Goal: Information Seeking & Learning: Check status

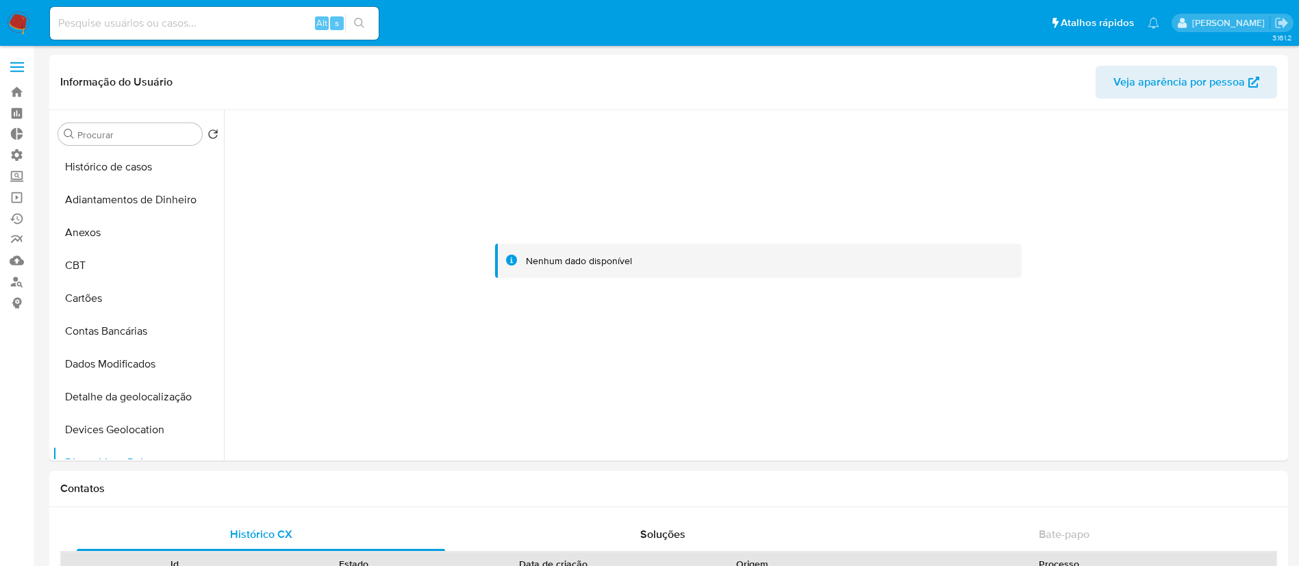
select select "10"
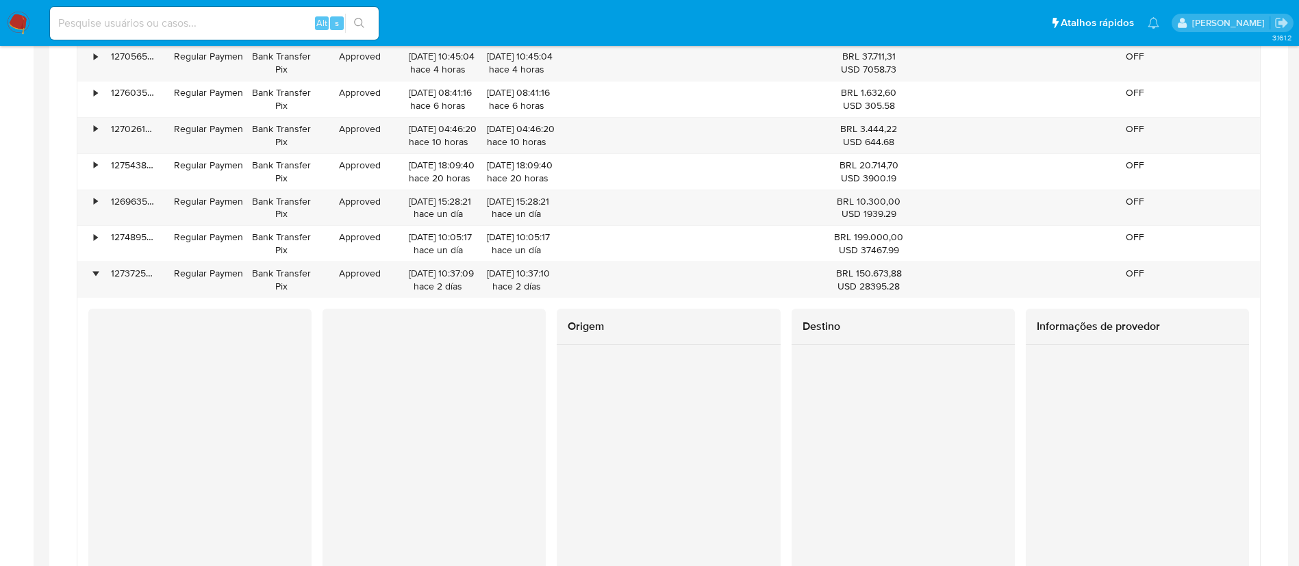
scroll to position [156, 0]
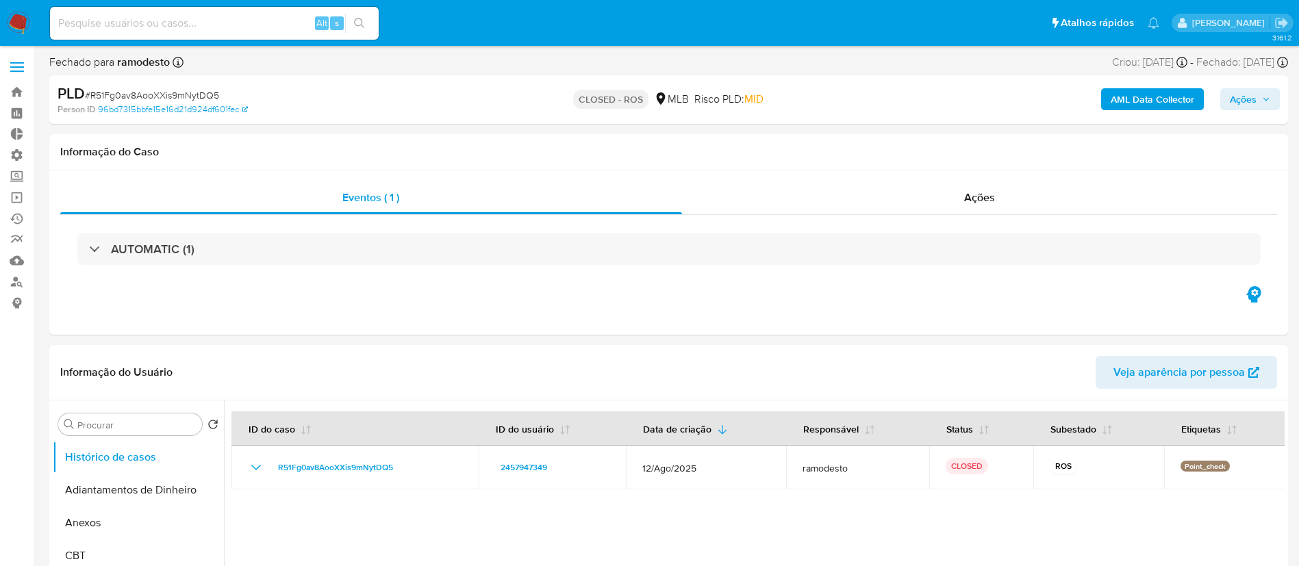
select select "10"
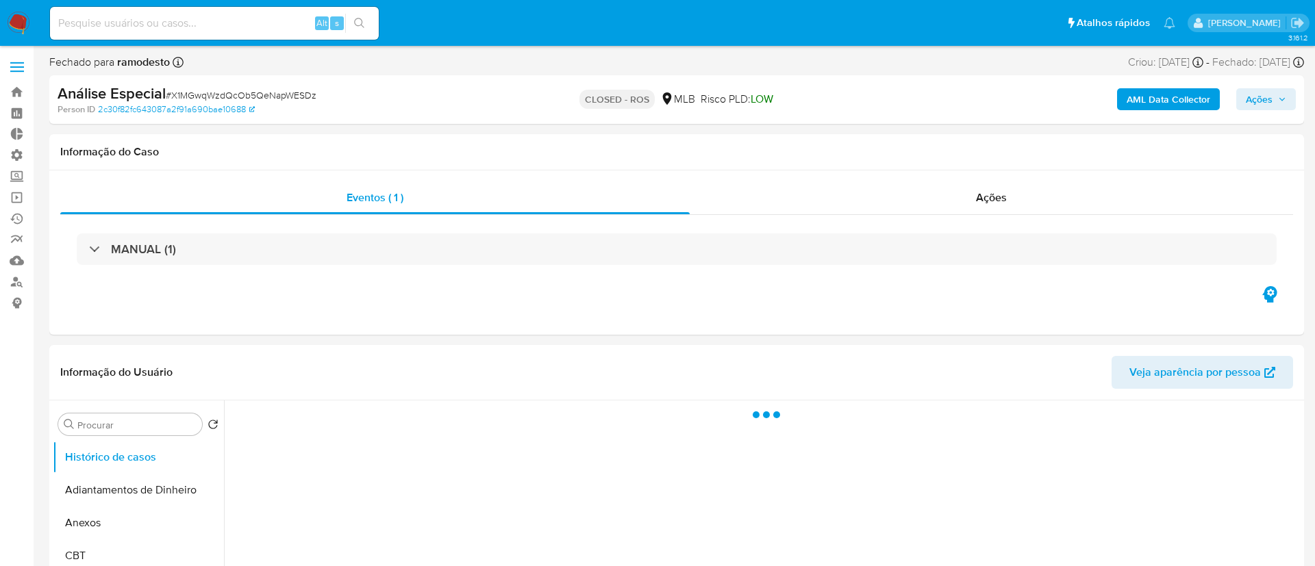
select select "10"
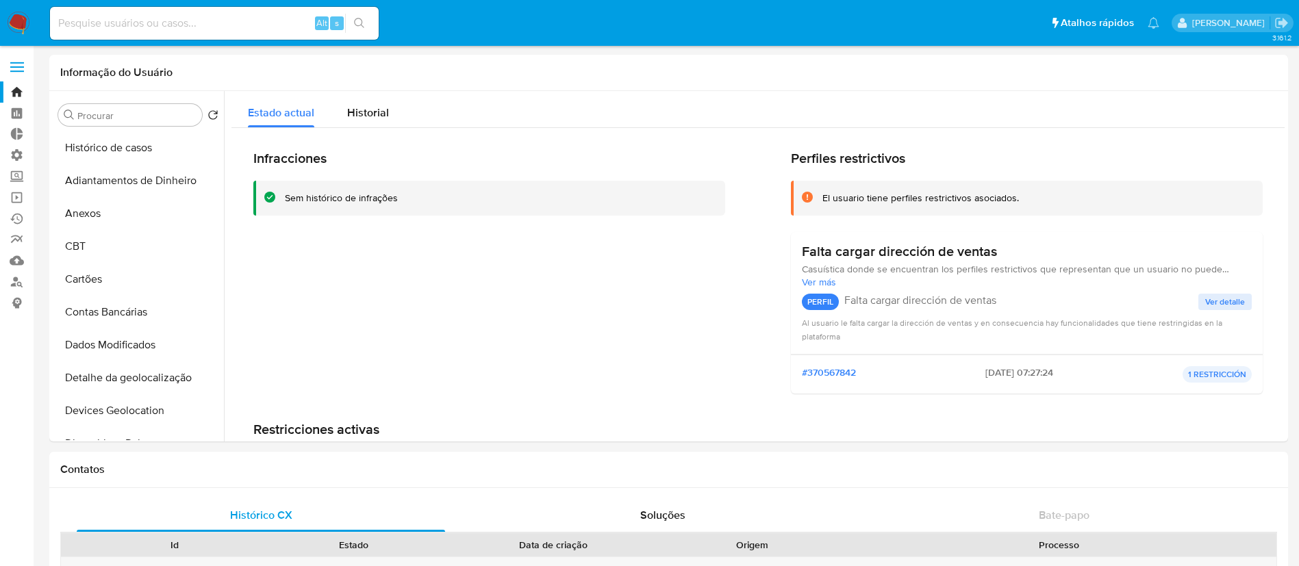
select select "10"
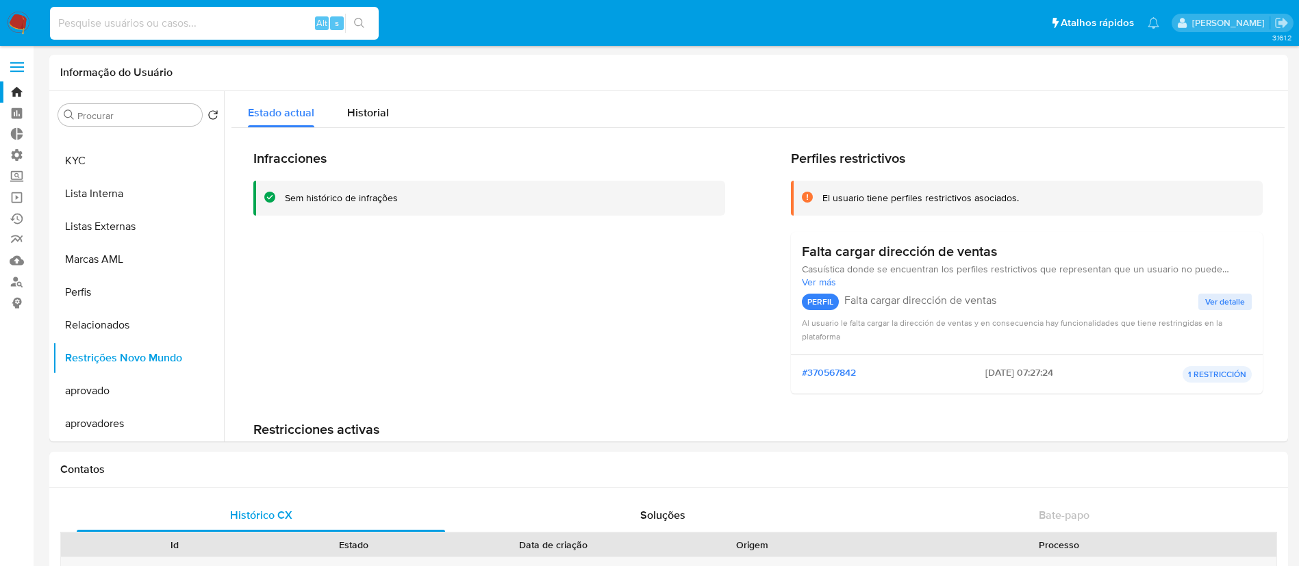
click at [227, 29] on input at bounding box center [214, 23] width 329 height 18
paste input "257526272"
type input "257526272"
click at [363, 27] on icon "search-icon" at bounding box center [359, 23] width 11 height 11
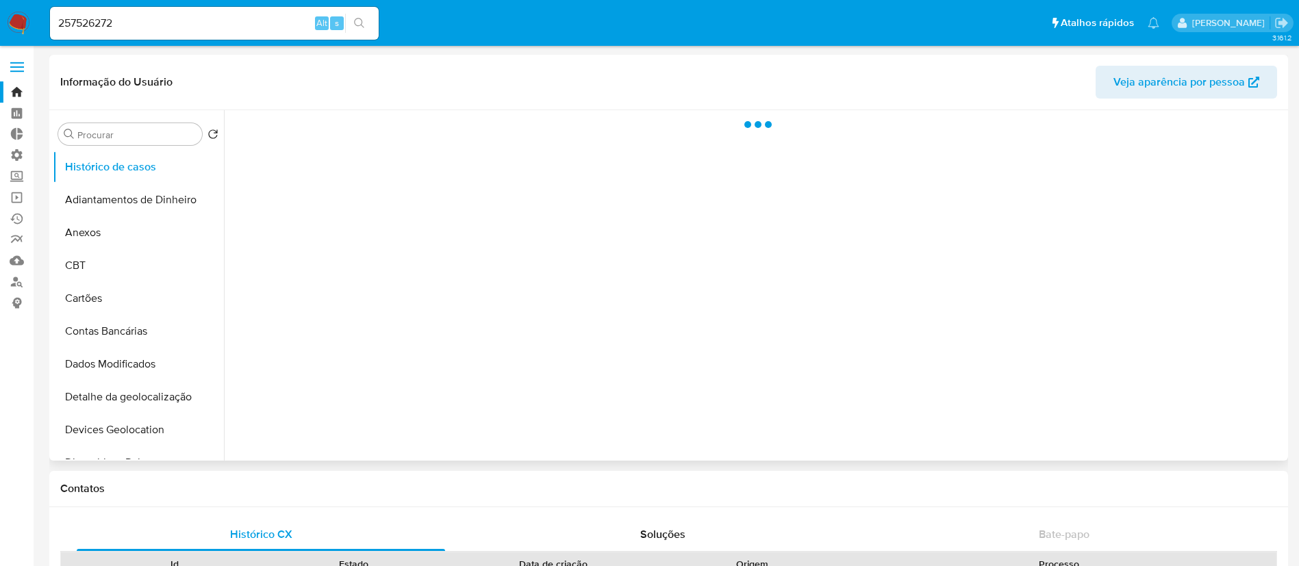
select select "10"
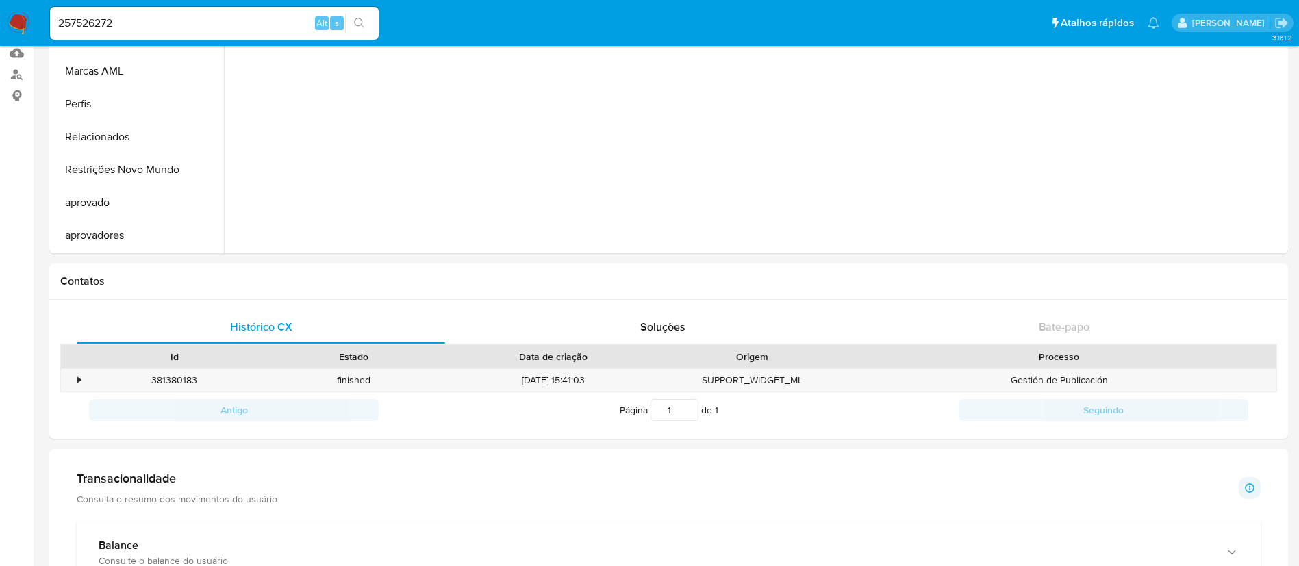
scroll to position [181, 0]
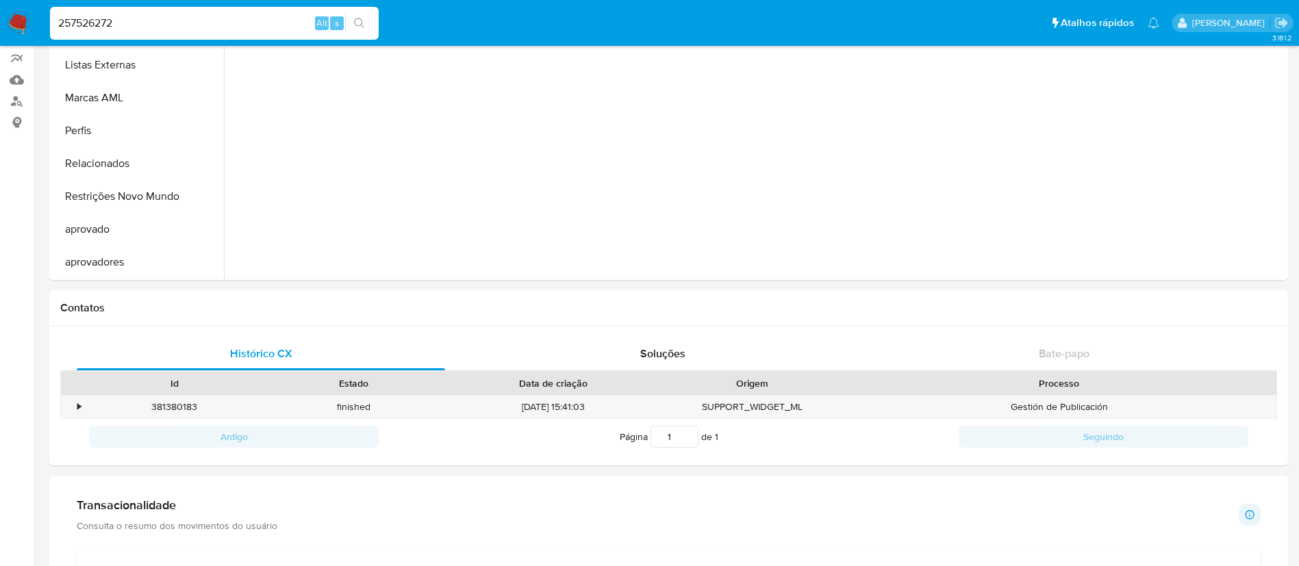
drag, startPoint x: 222, startPoint y: 20, endPoint x: 51, endPoint y: 22, distance: 171.2
click at [51, 22] on input "257526272" at bounding box center [214, 23] width 329 height 18
click at [17, 105] on link "Localizador de pessoas" at bounding box center [81, 100] width 163 height 21
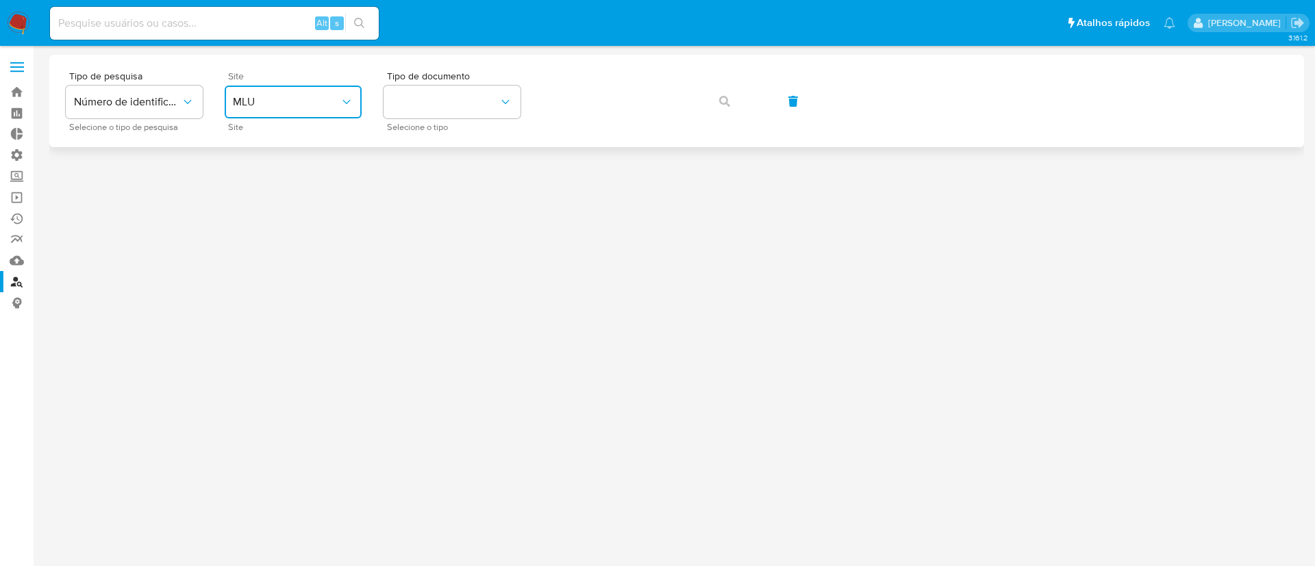
click at [344, 101] on icon "site_id" at bounding box center [347, 102] width 14 height 14
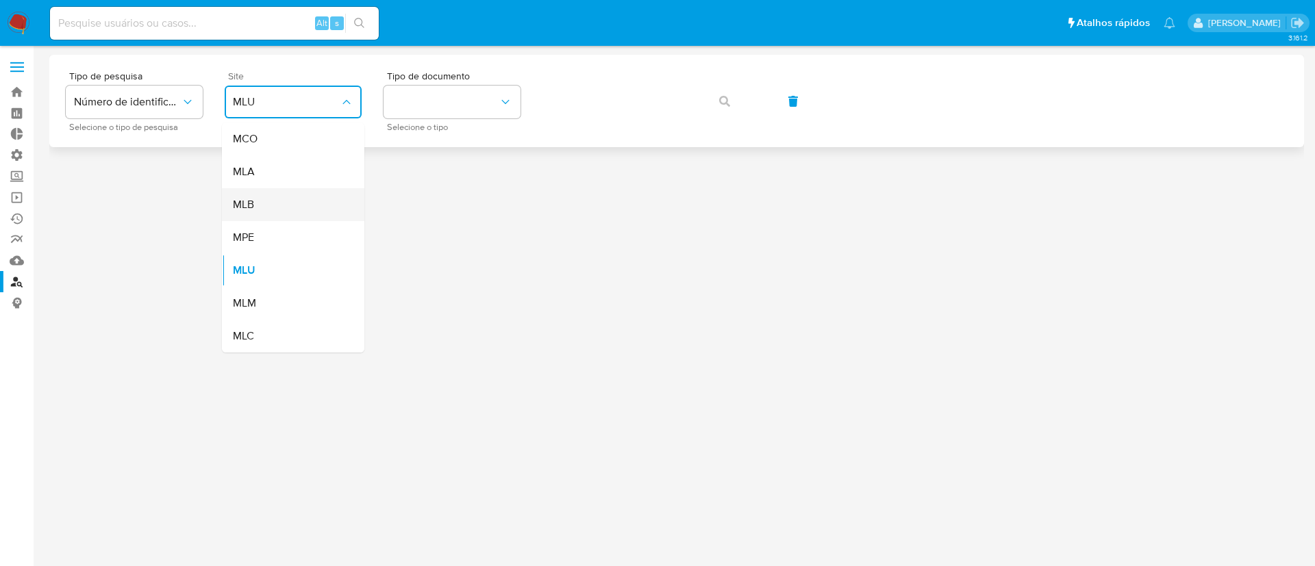
click at [267, 206] on div "MLB" at bounding box center [289, 204] width 112 height 33
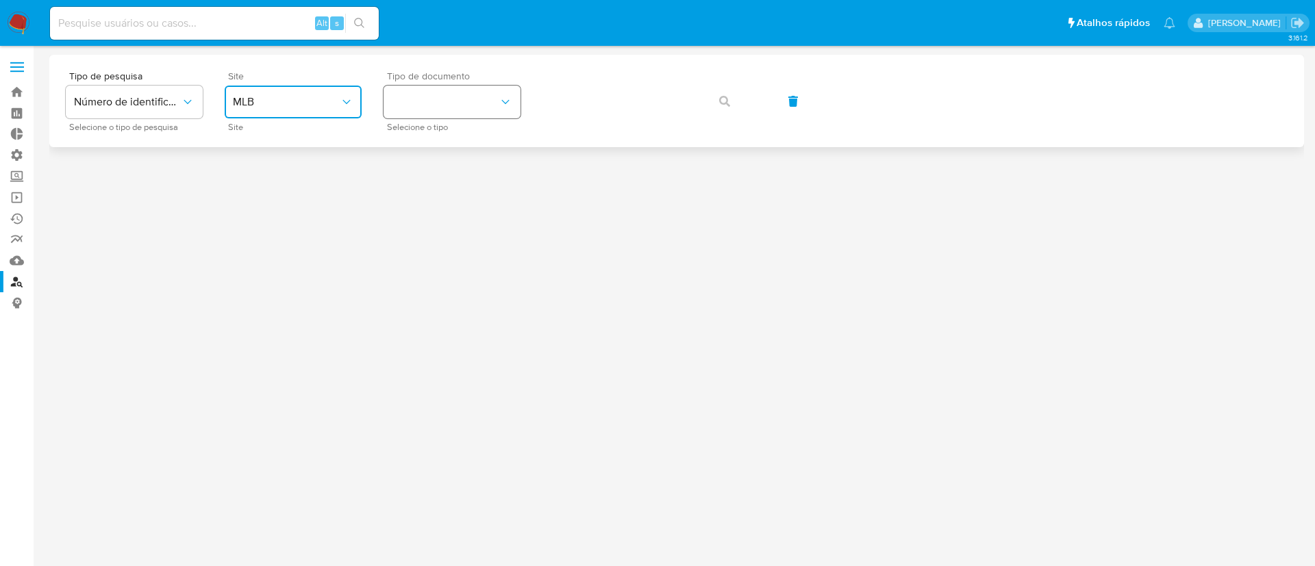
click at [493, 104] on button "identificationType" at bounding box center [451, 102] width 137 height 33
click at [257, 24] on input at bounding box center [214, 23] width 329 height 18
click at [223, 18] on input at bounding box center [214, 23] width 329 height 18
paste input "1093145140"
type input "1093145140"
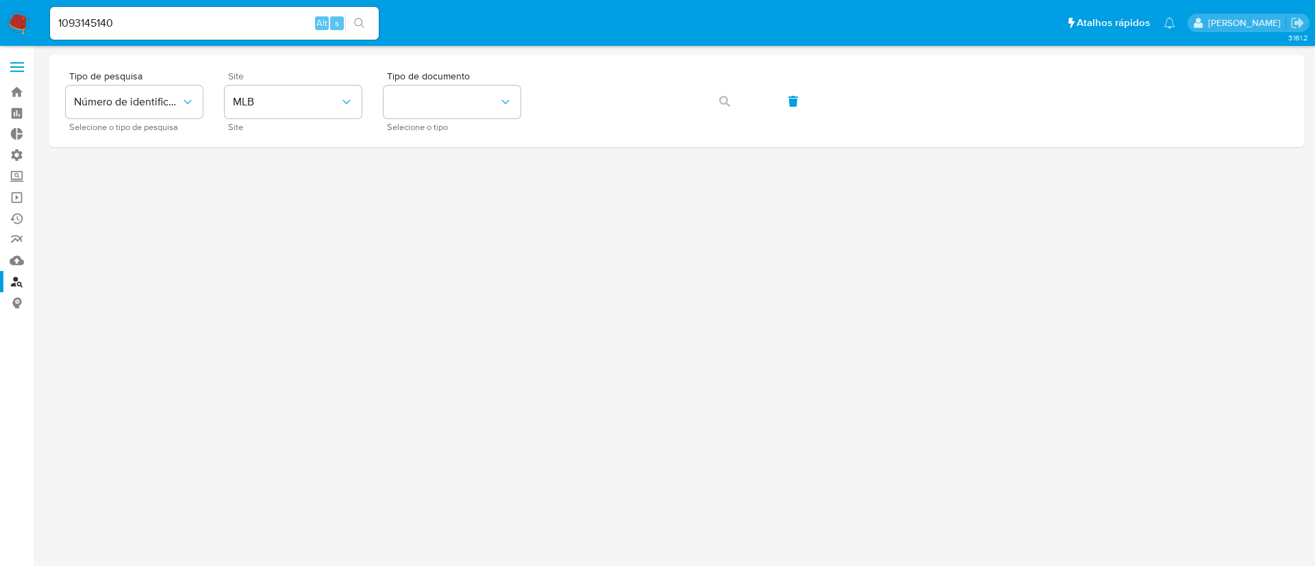
click at [362, 23] on icon "search-icon" at bounding box center [359, 23] width 10 height 10
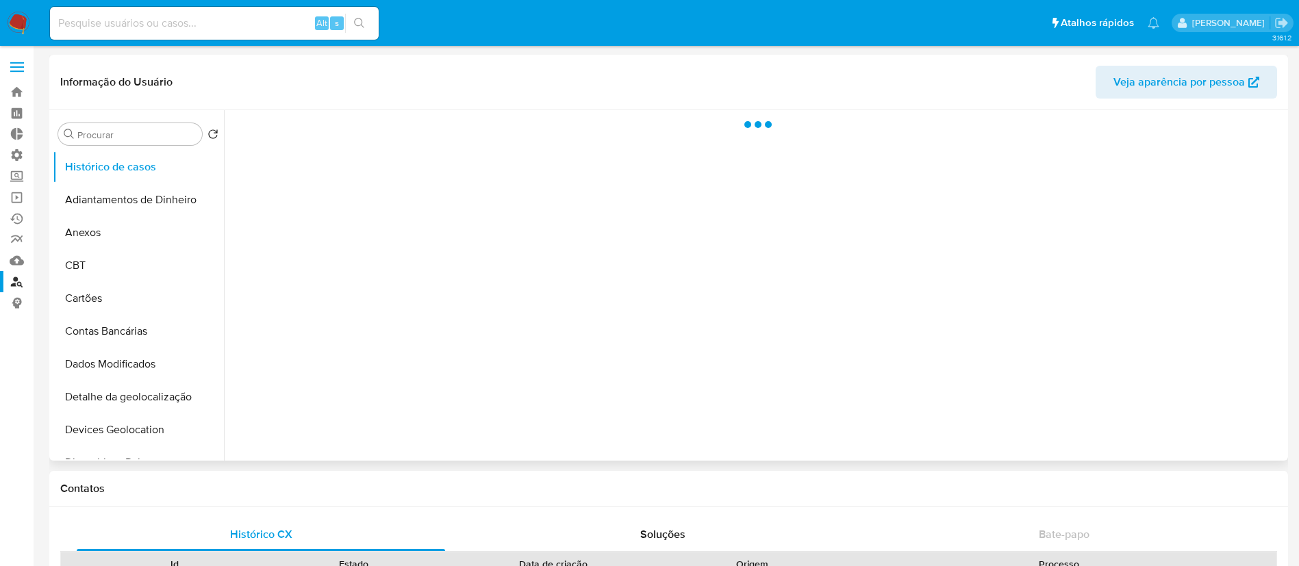
select select "10"
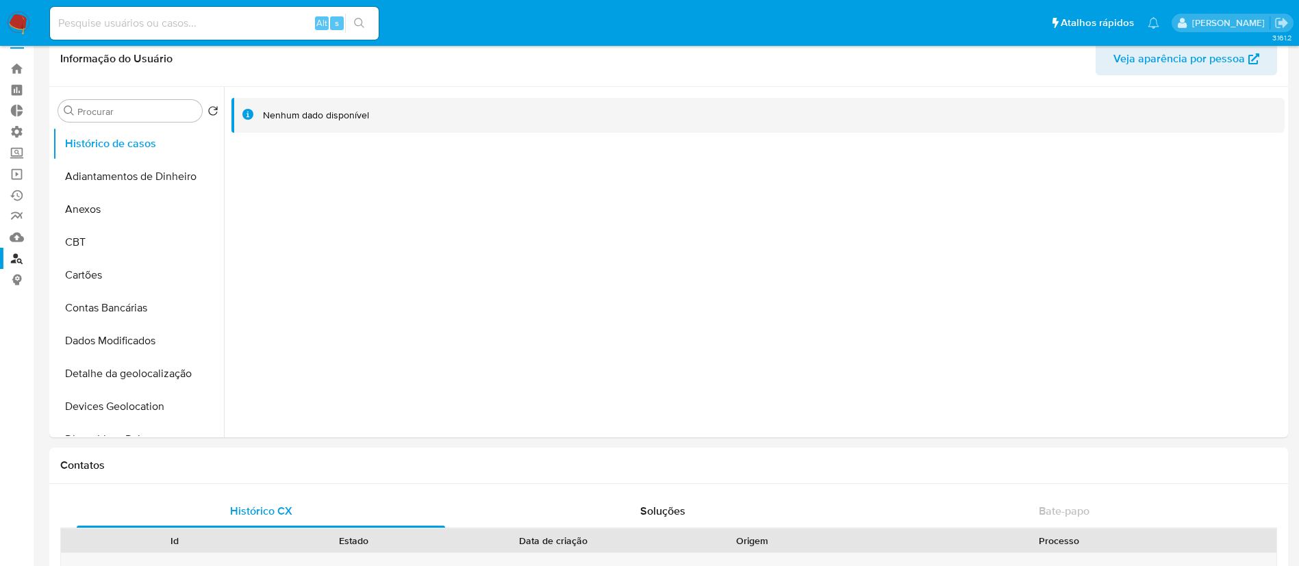
scroll to position [8, 0]
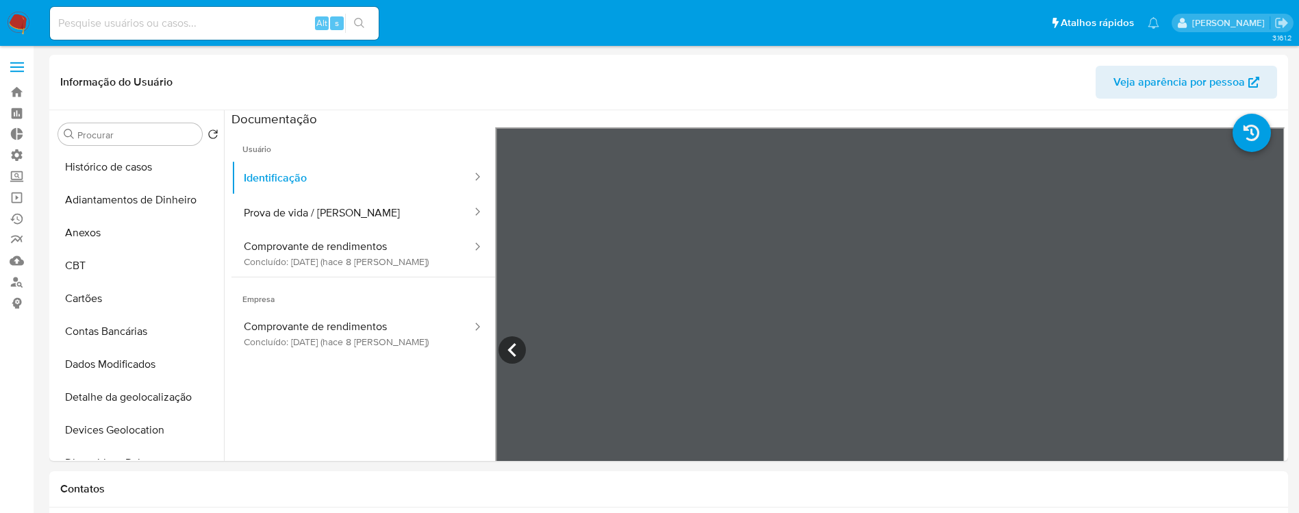
select select "10"
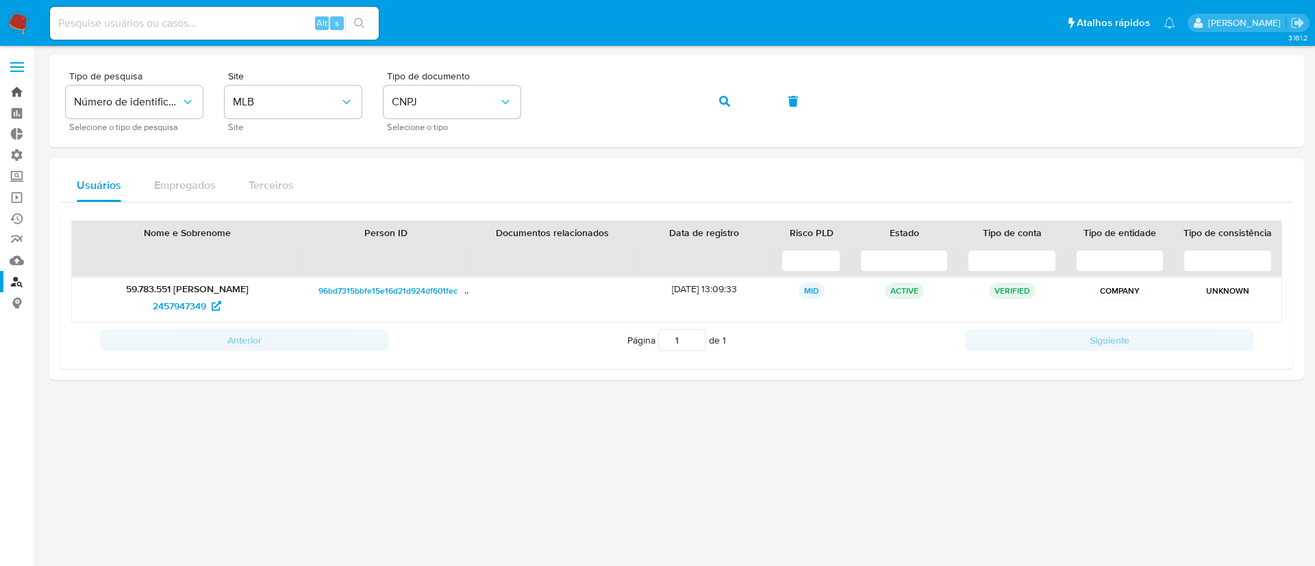
click at [15, 95] on link "Bandeja" at bounding box center [81, 91] width 163 height 21
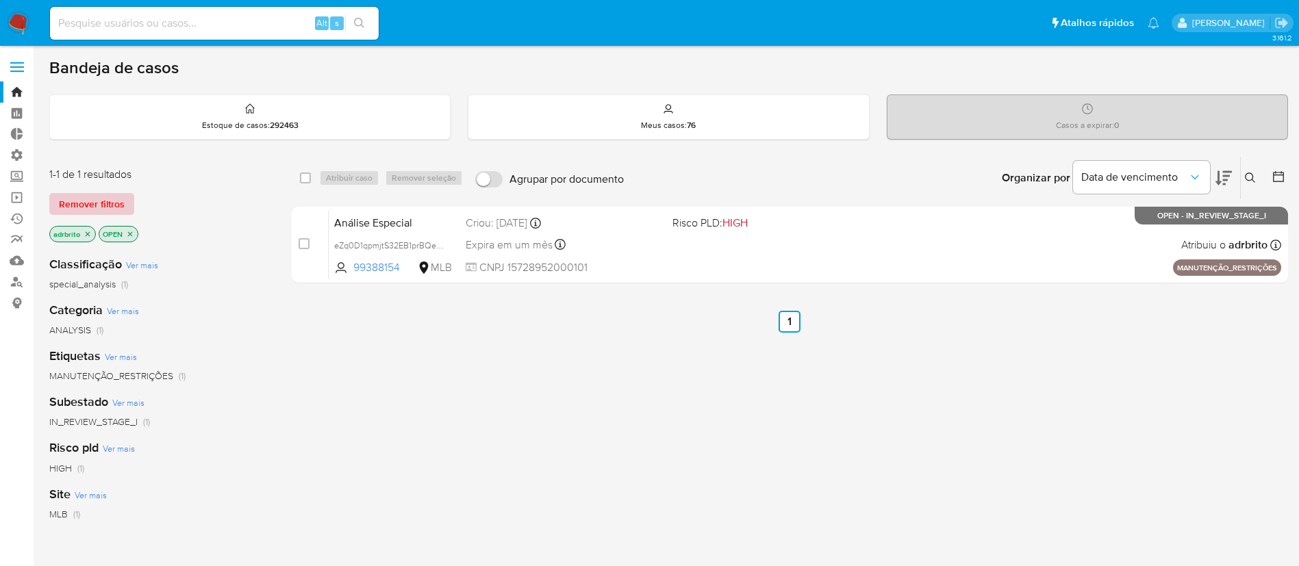
click at [96, 199] on span "Remover filtros" at bounding box center [92, 203] width 66 height 19
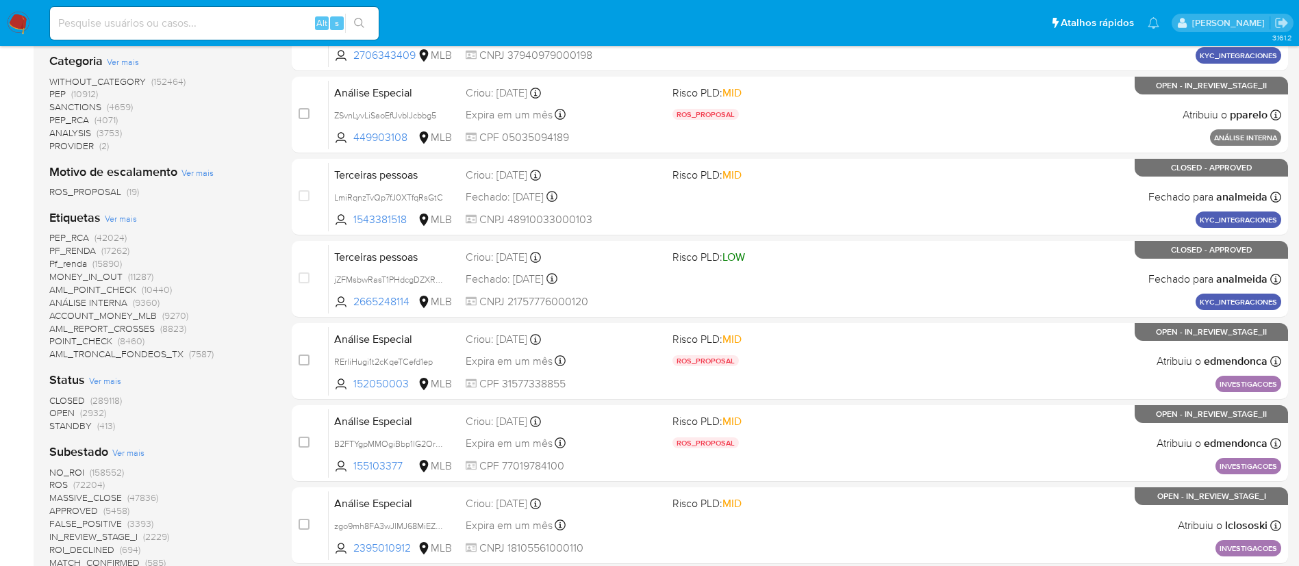
scroll to position [300, 0]
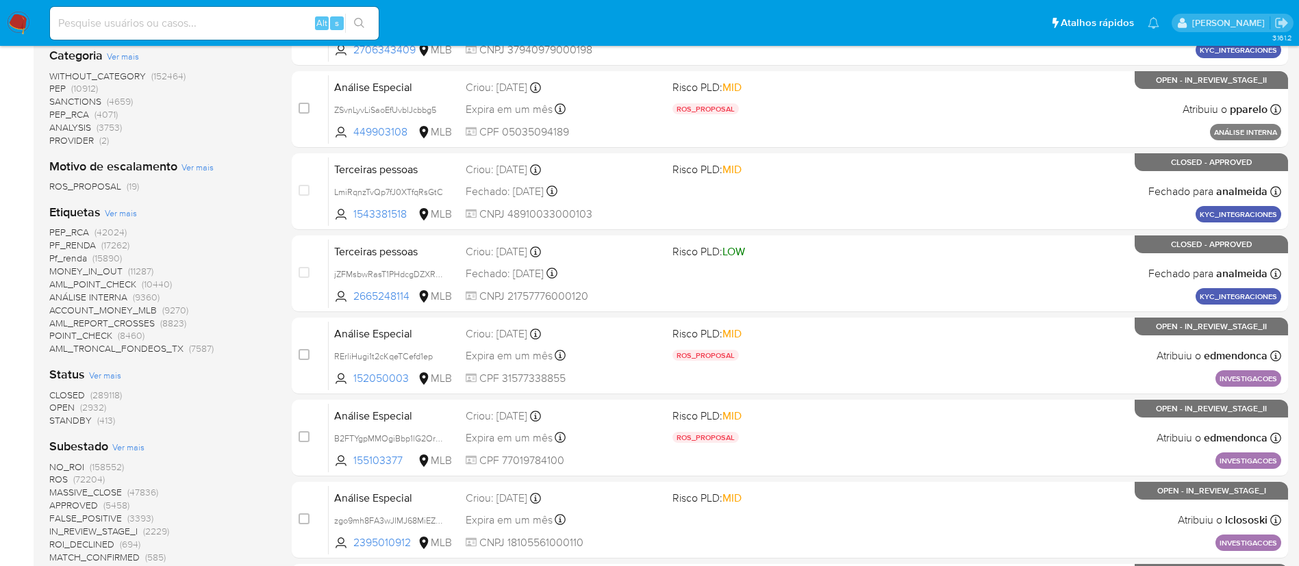
click at [71, 407] on span "OPEN" at bounding box center [61, 408] width 25 height 14
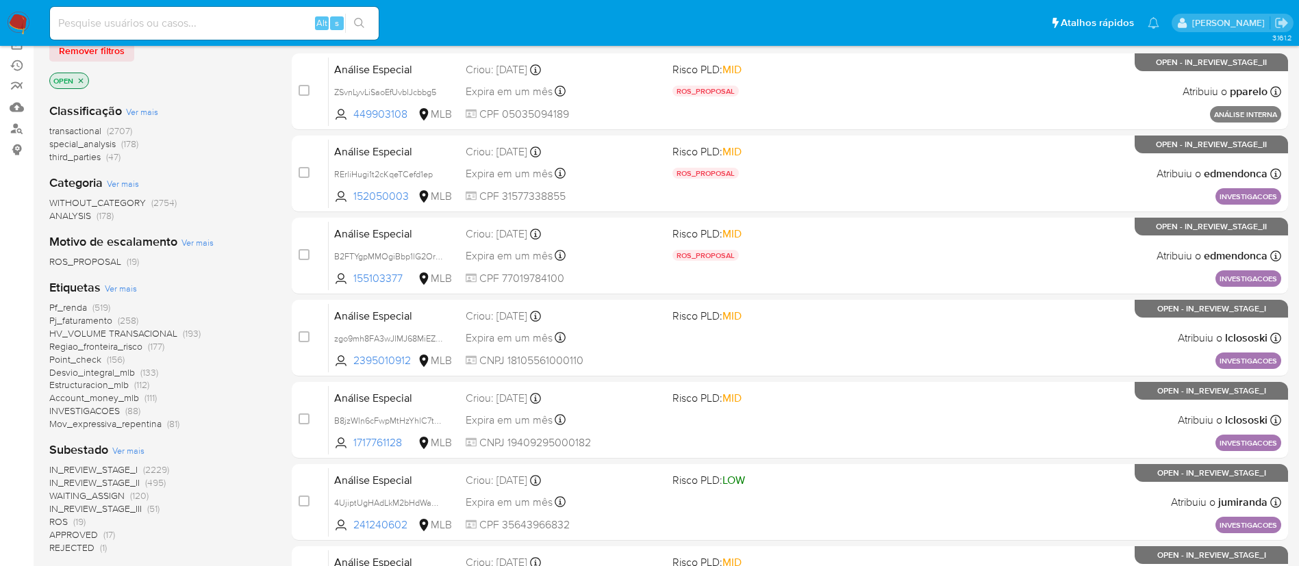
scroll to position [49, 0]
